Goal: Task Accomplishment & Management: Manage account settings

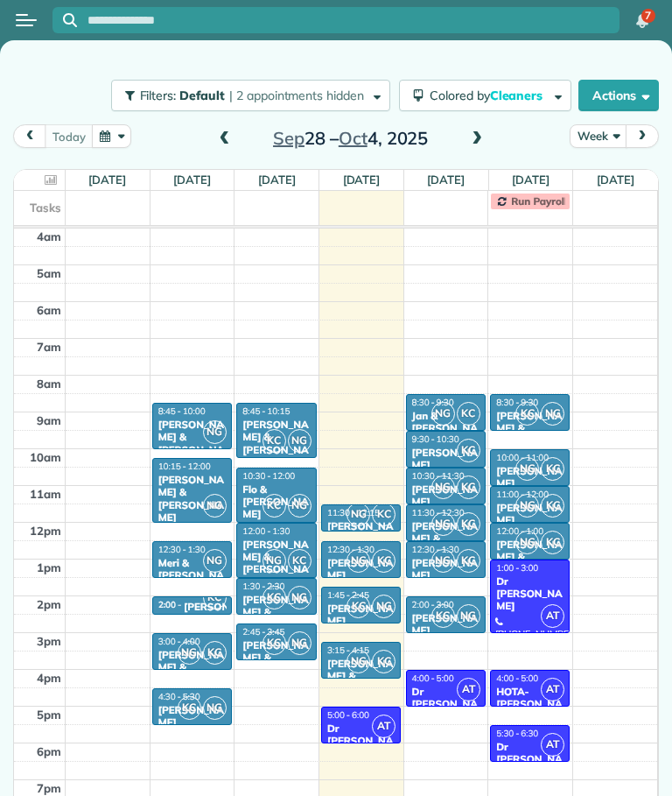
scroll to position [41, 0]
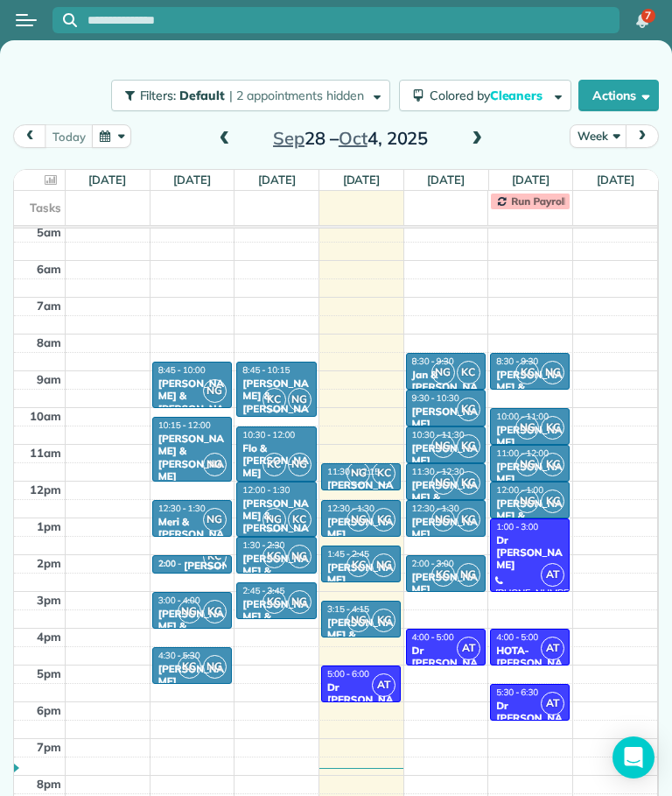
click at [363, 685] on div "Dr [PERSON_NAME]" at bounding box center [361, 700] width 69 height 38
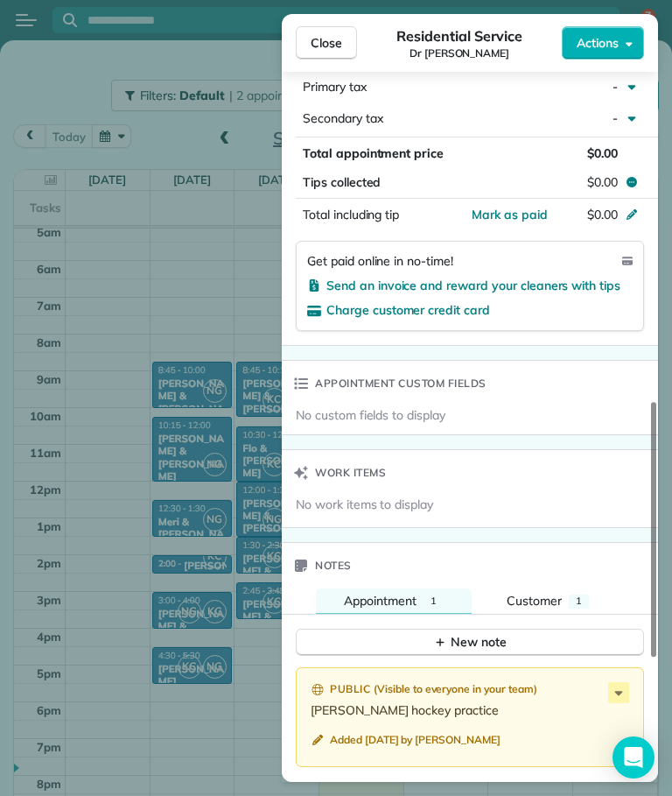
scroll to position [1002, 0]
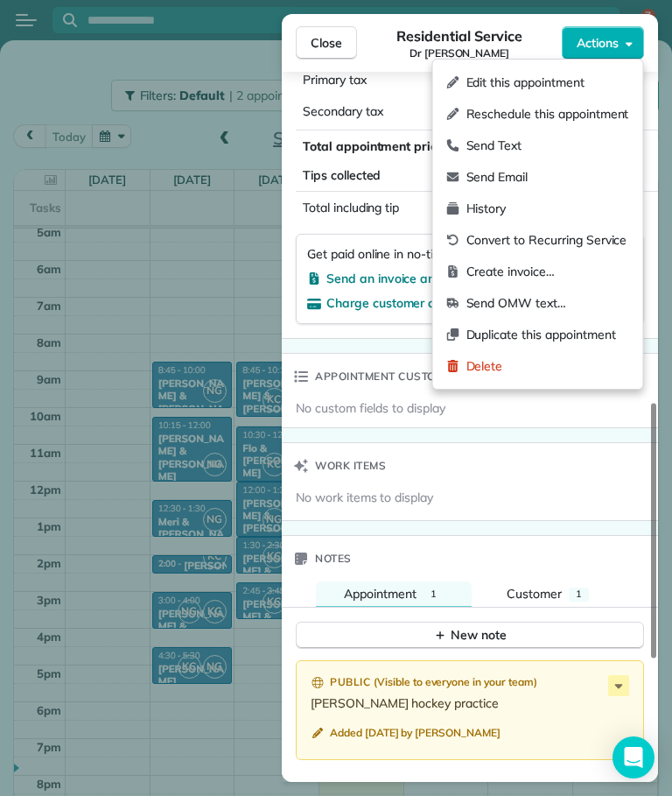
click at [486, 362] on span "Delete" at bounding box center [548, 366] width 163 height 18
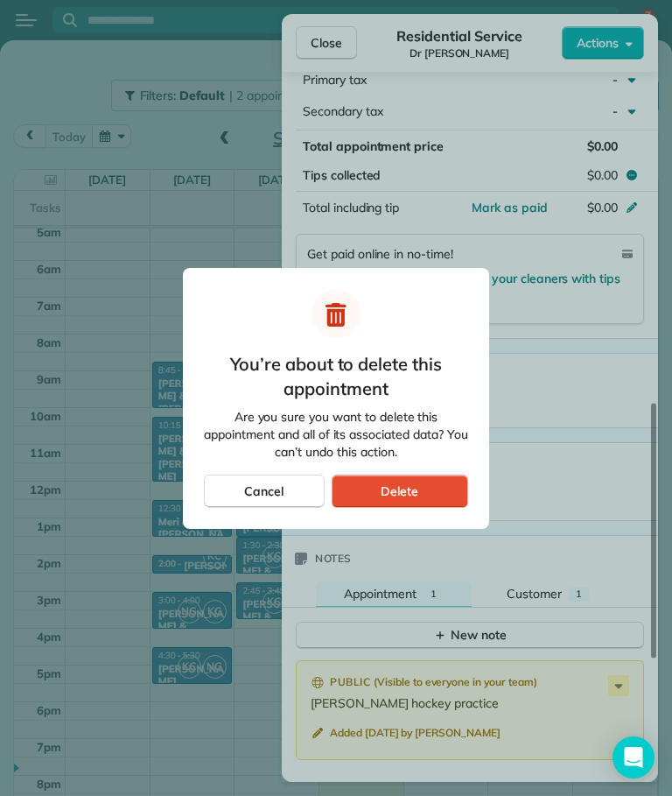
click at [428, 487] on div "Delete" at bounding box center [400, 491] width 137 height 33
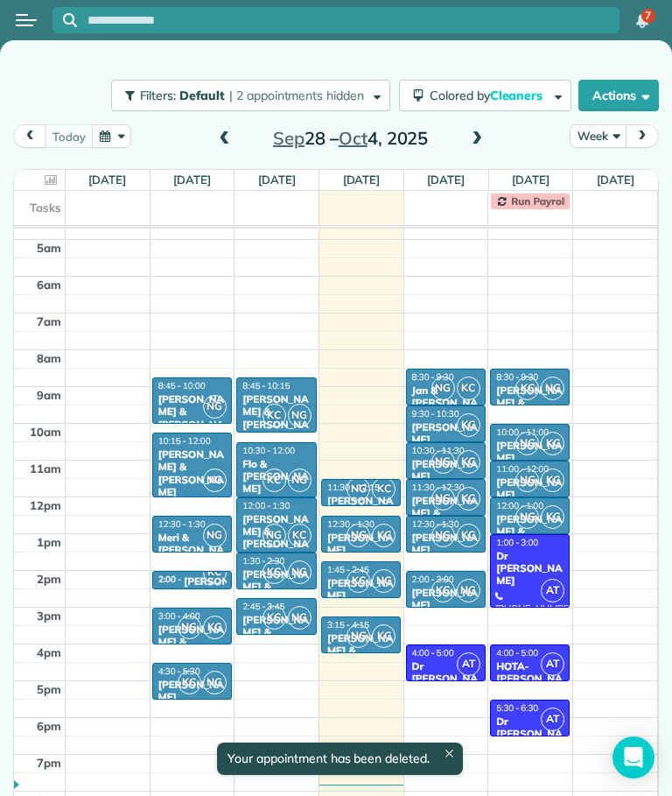
scroll to position [25, 0]
click at [444, 758] on div "Your appointment has been deleted." at bounding box center [340, 758] width 246 height 32
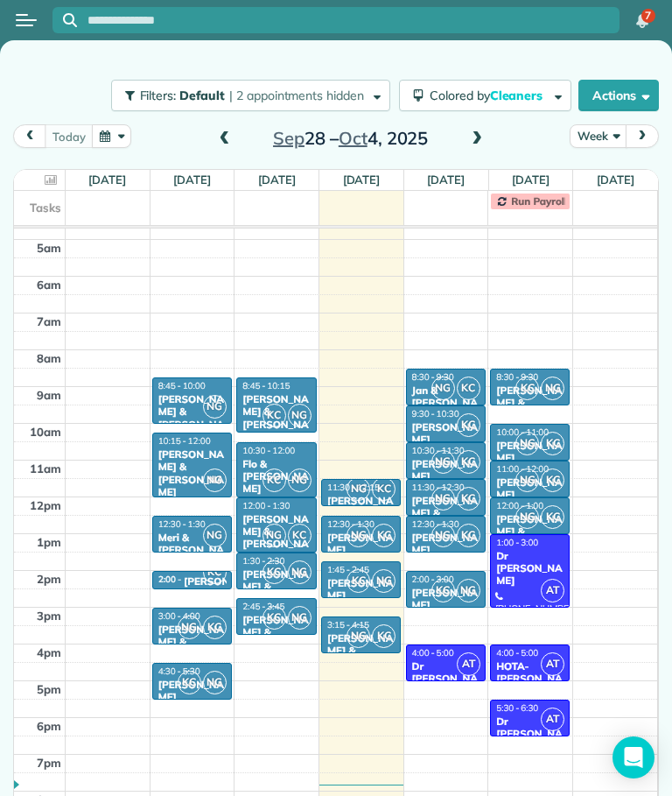
click at [471, 138] on span at bounding box center [476, 139] width 19 height 16
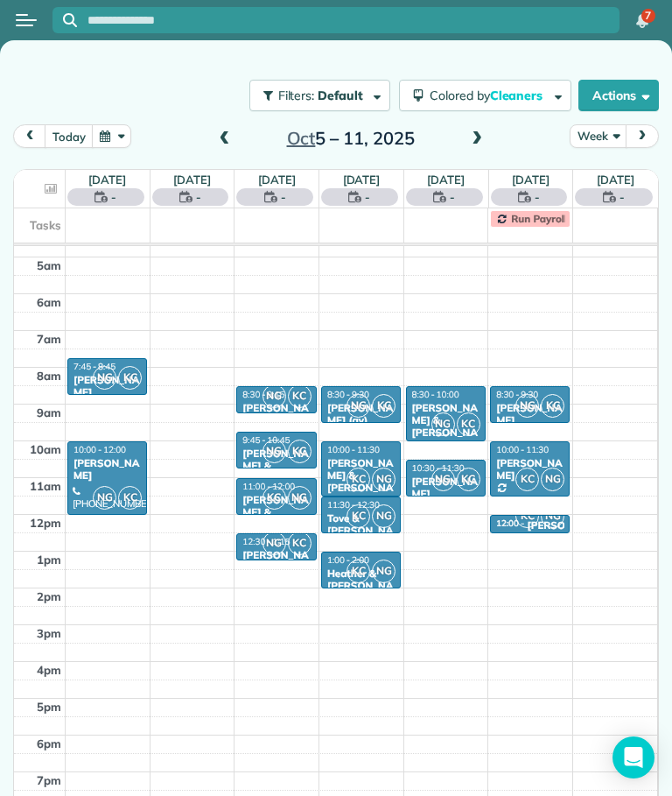
scroll to position [41, 0]
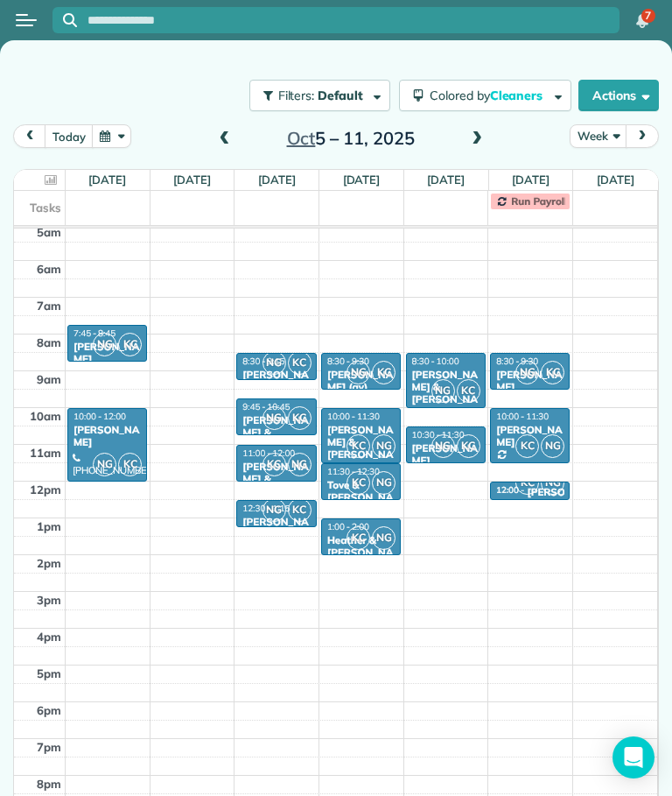
click at [109, 344] on span "NG" at bounding box center [105, 345] width 24 height 24
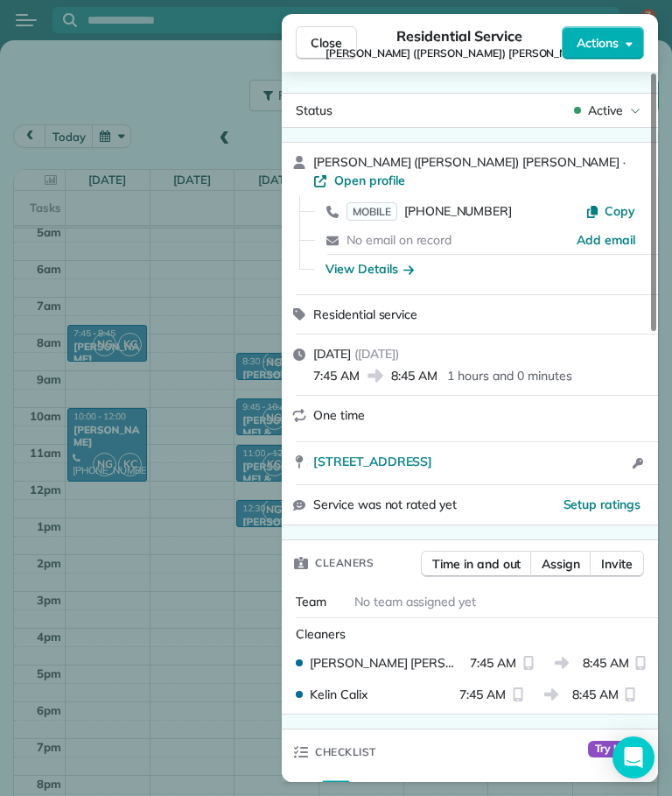
click at [321, 44] on span "Close" at bounding box center [327, 43] width 32 height 18
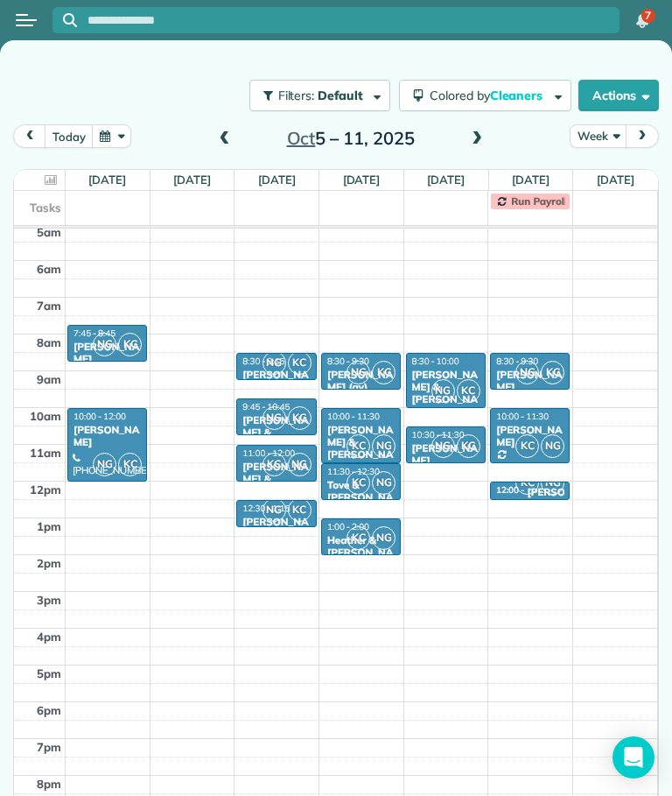
click at [42, 187] on div at bounding box center [40, 180] width 44 height 20
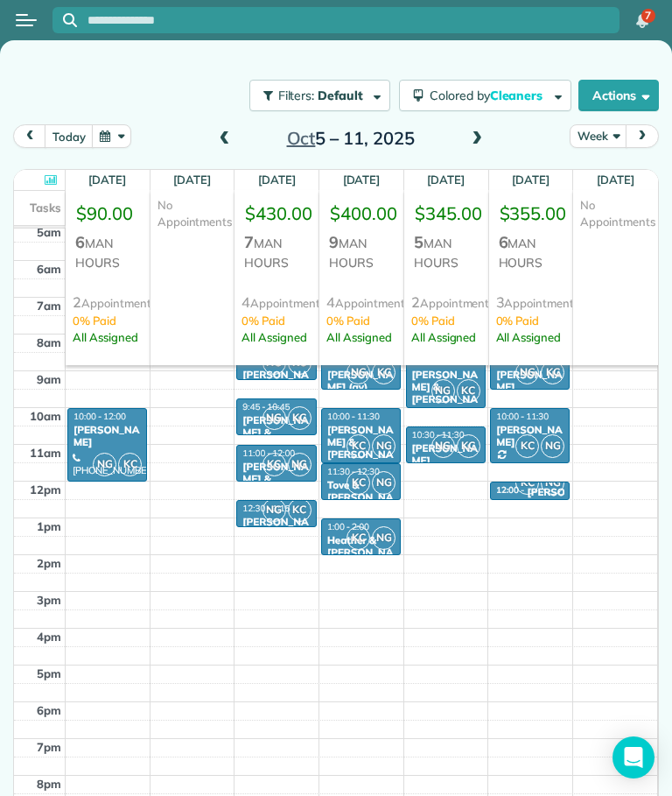
click at [53, 176] on icon at bounding box center [51, 179] width 12 height 11
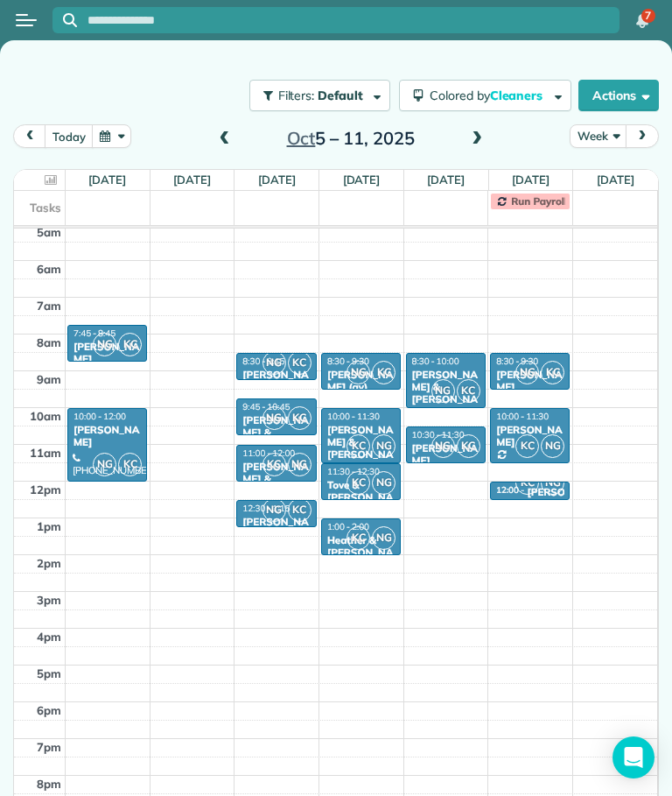
click at [216, 142] on span at bounding box center [224, 139] width 19 height 16
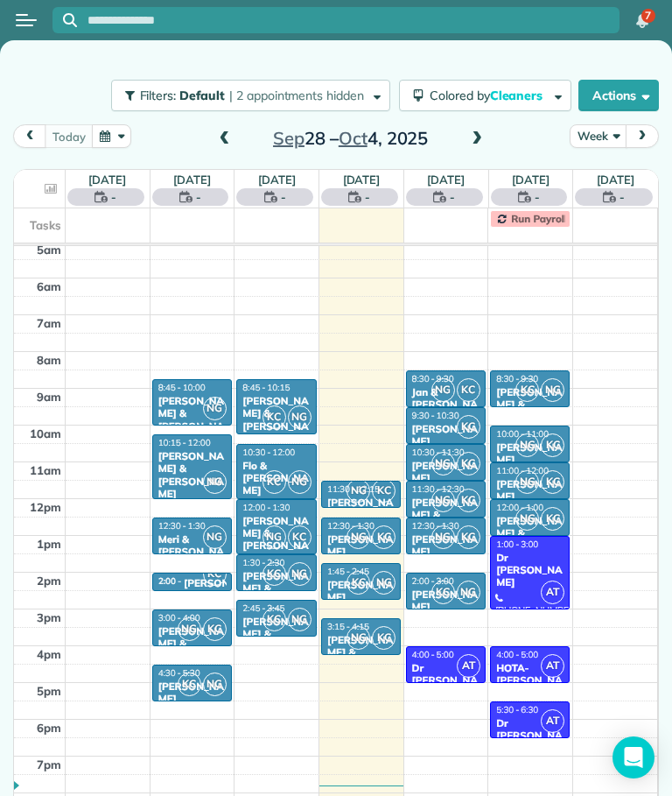
scroll to position [41, 0]
